Goal: Information Seeking & Learning: Understand process/instructions

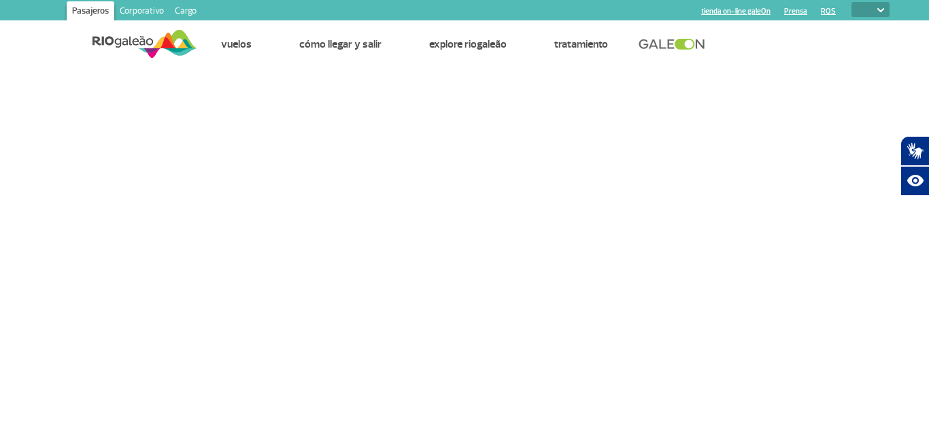
select select
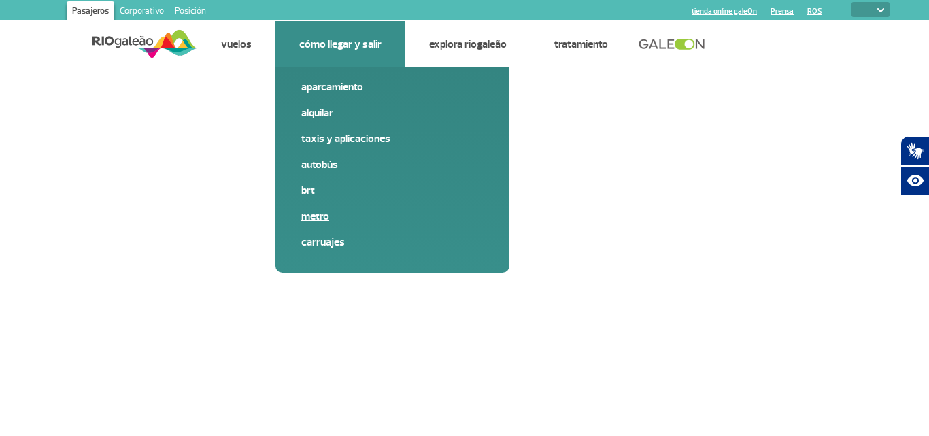
click at [331, 209] on link "Metro" at bounding box center [392, 216] width 182 height 15
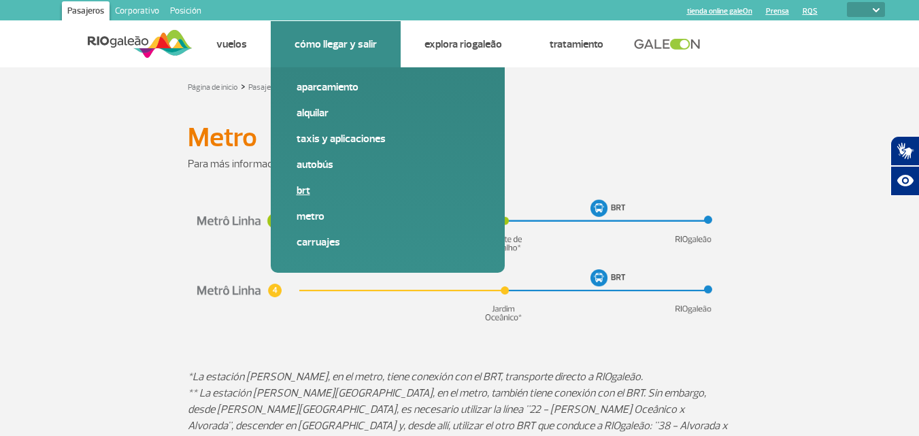
click at [310, 197] on link "BRT" at bounding box center [387, 190] width 182 height 15
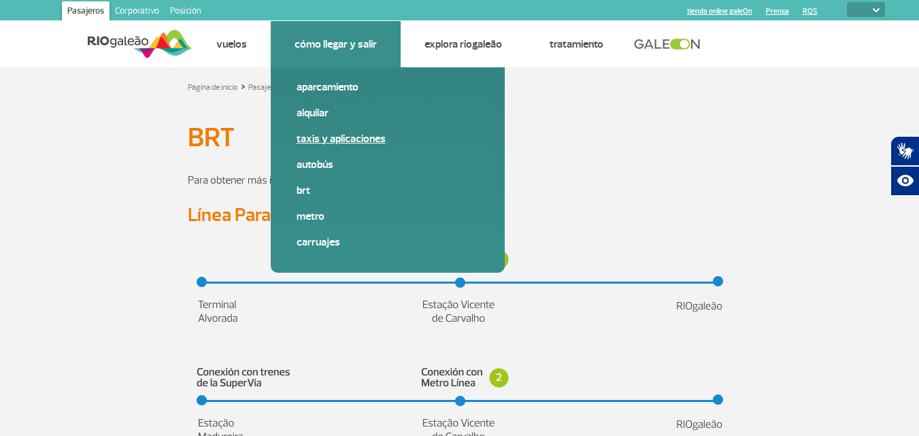
click at [327, 134] on font "Taxis y aplicaciones" at bounding box center [340, 139] width 89 height 14
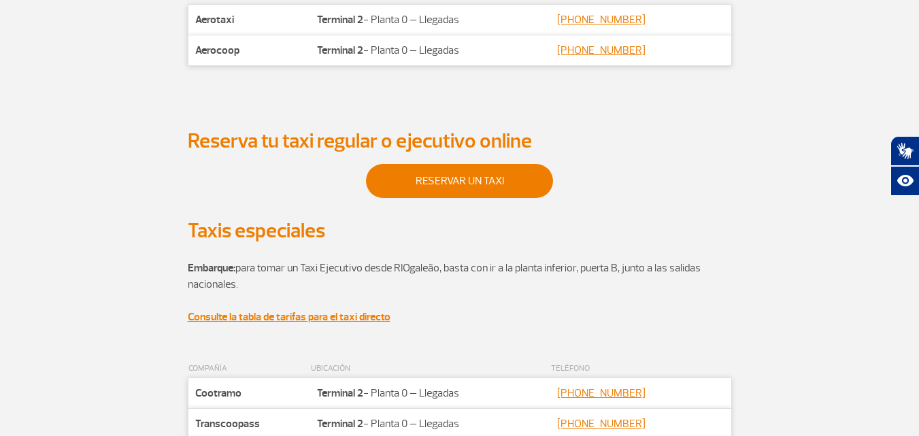
scroll to position [356, 0]
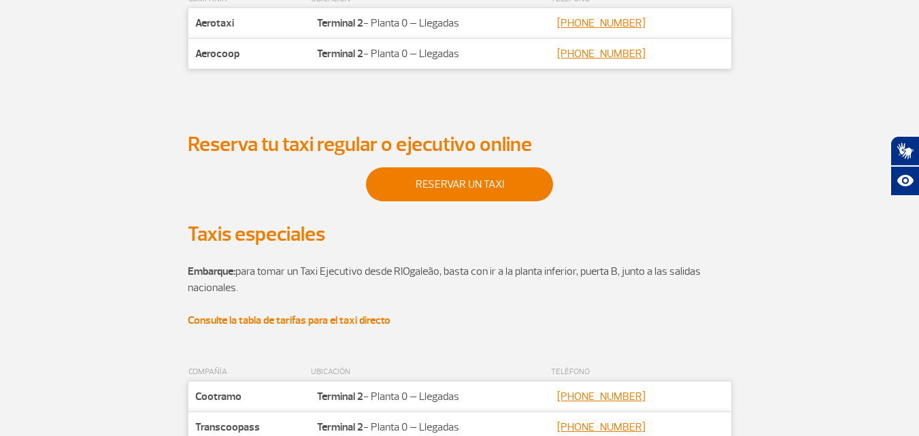
click at [352, 324] on font "Consulte la tabla de tarifas para el taxi directo" at bounding box center [289, 320] width 203 height 14
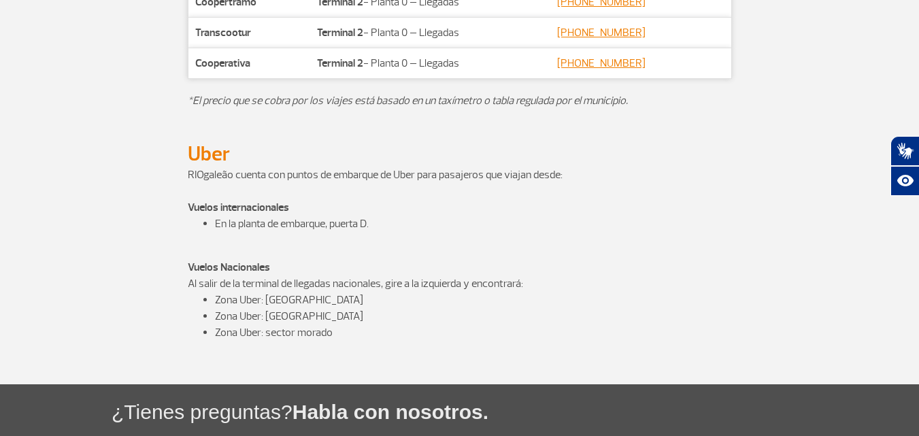
scroll to position [884, 0]
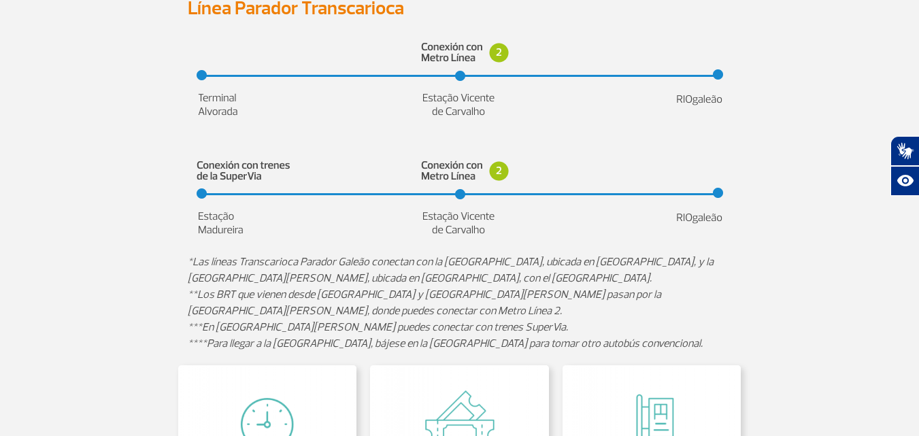
scroll to position [204, 0]
